Goal: Task Accomplishment & Management: Use online tool/utility

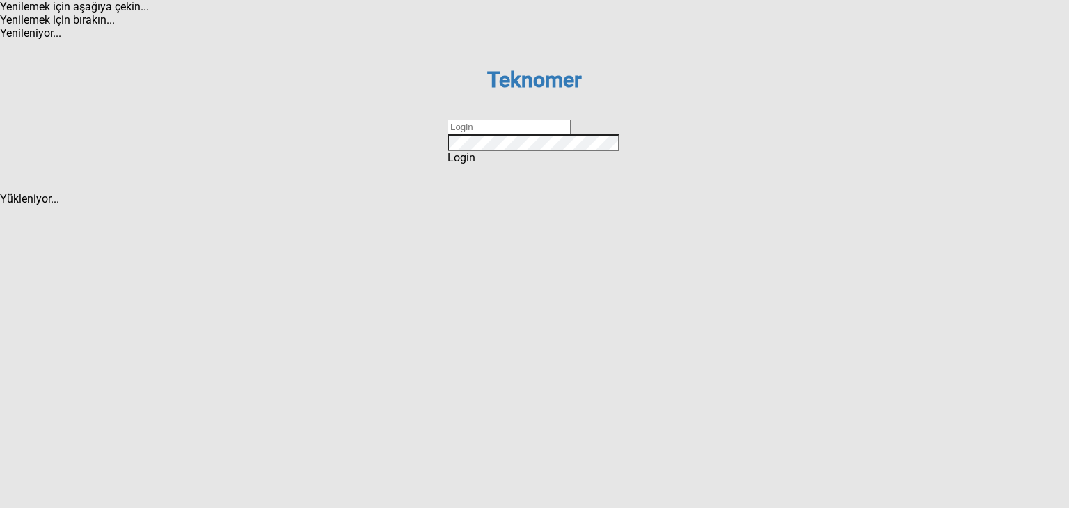
click at [513, 134] on input "text" at bounding box center [508, 127] width 123 height 15
type input "VK"
click at [499, 164] on div "Login" at bounding box center [534, 157] width 174 height 13
click at [498, 134] on input "text" at bounding box center [508, 127] width 123 height 15
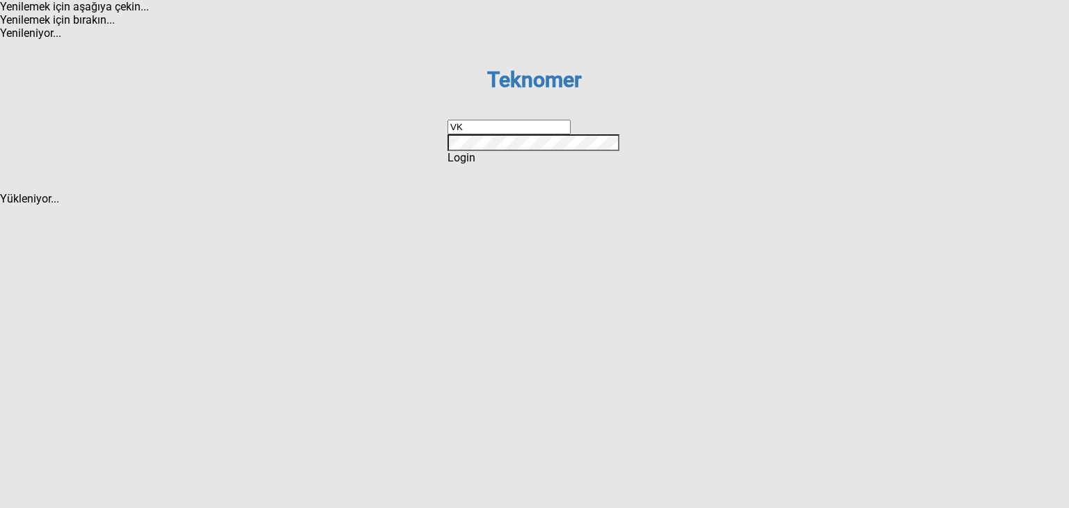
type input "V"
click at [498, 134] on input "AHMETKOC" at bounding box center [508, 127] width 123 height 15
type input "AHMETKOC.16"
click at [496, 164] on div "Login" at bounding box center [534, 157] width 174 height 13
click at [503, 134] on input "text" at bounding box center [508, 127] width 123 height 15
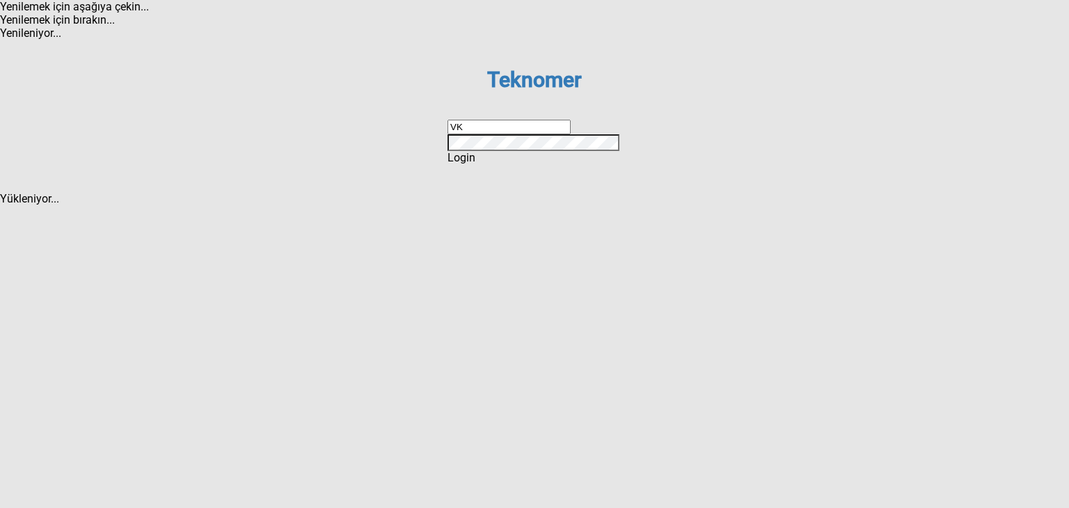
type input "VK"
click at [489, 164] on div "Login" at bounding box center [534, 157] width 174 height 13
click at [489, 134] on input "text" at bounding box center [508, 127] width 123 height 15
type input "AHMETKOC"
click at [479, 164] on div "Login" at bounding box center [534, 157] width 174 height 13
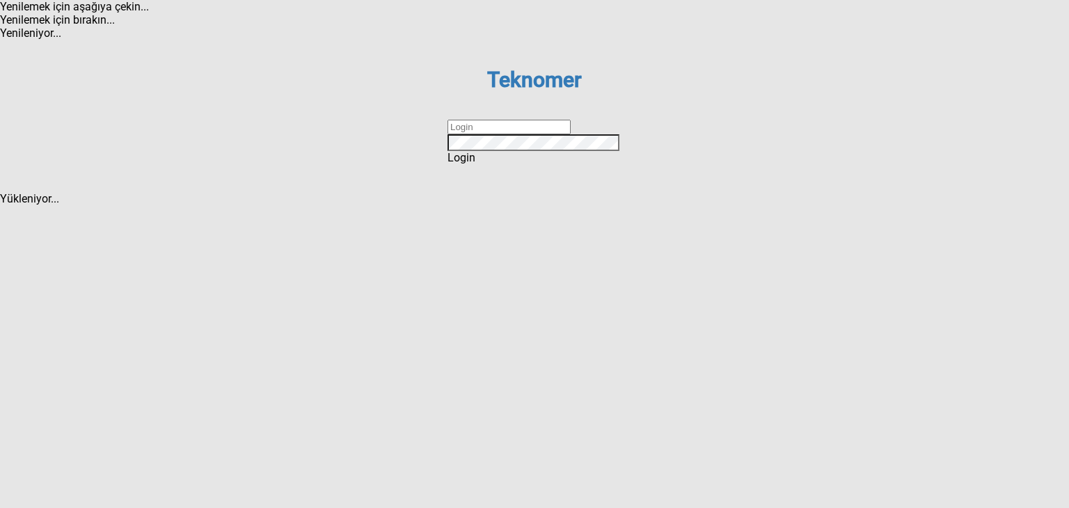
click at [487, 134] on input "text" at bounding box center [508, 127] width 123 height 15
type input "A"
type input "ahmetkoc"
click at [482, 164] on div "Login" at bounding box center [534, 157] width 174 height 13
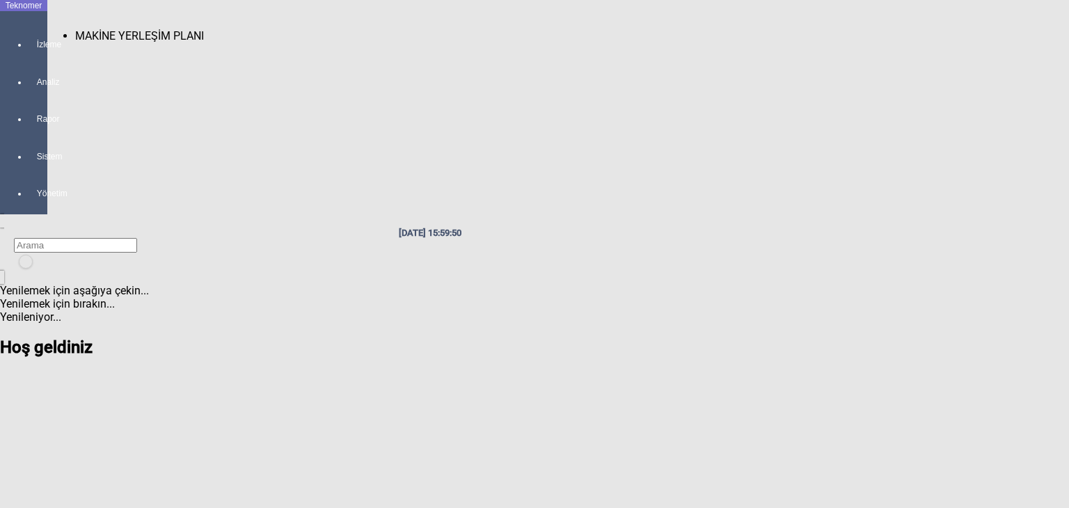
click at [75, 29] on span "MAKİNE YERLEŞİM PLANI" at bounding box center [139, 35] width 129 height 13
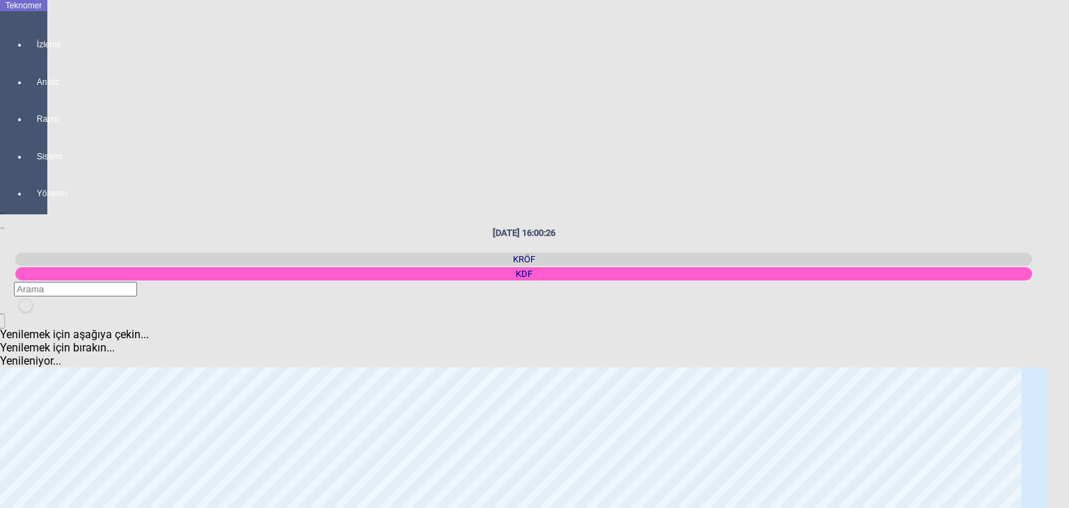
scroll to position [1740, 0]
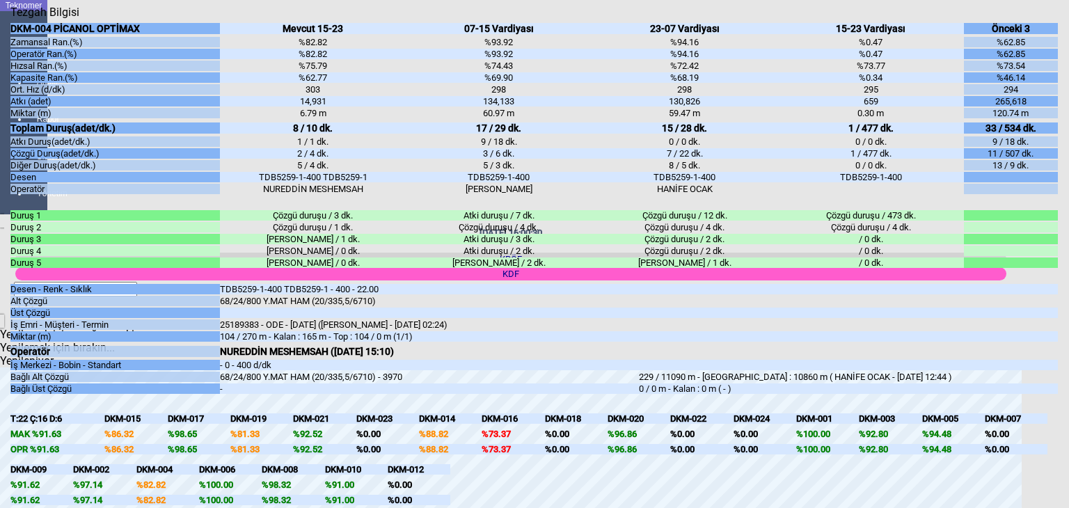
click at [1040, 19] on div "Kapat" at bounding box center [533, 19] width 1047 height 0
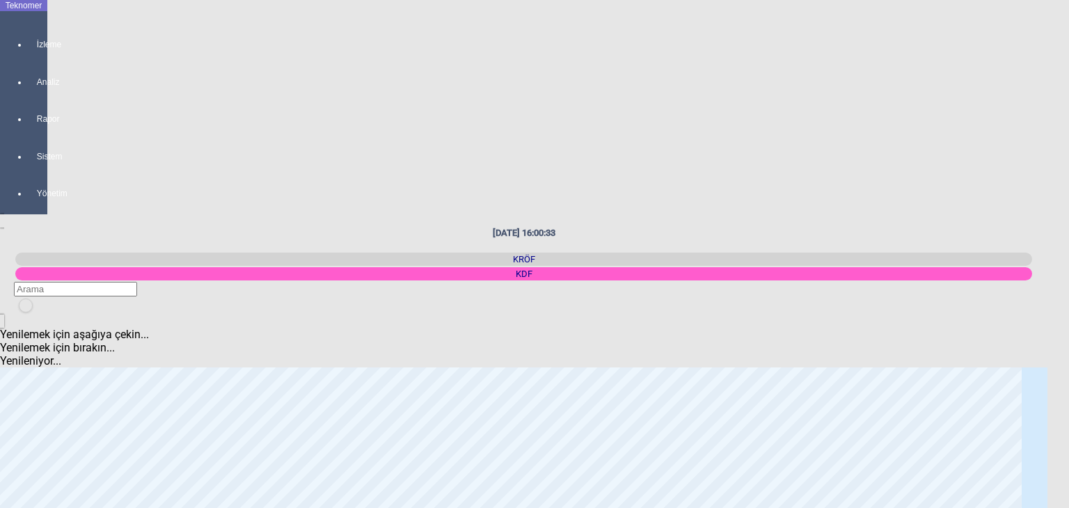
scroll to position [0, 0]
